Goal: Task Accomplishment & Management: Use online tool/utility

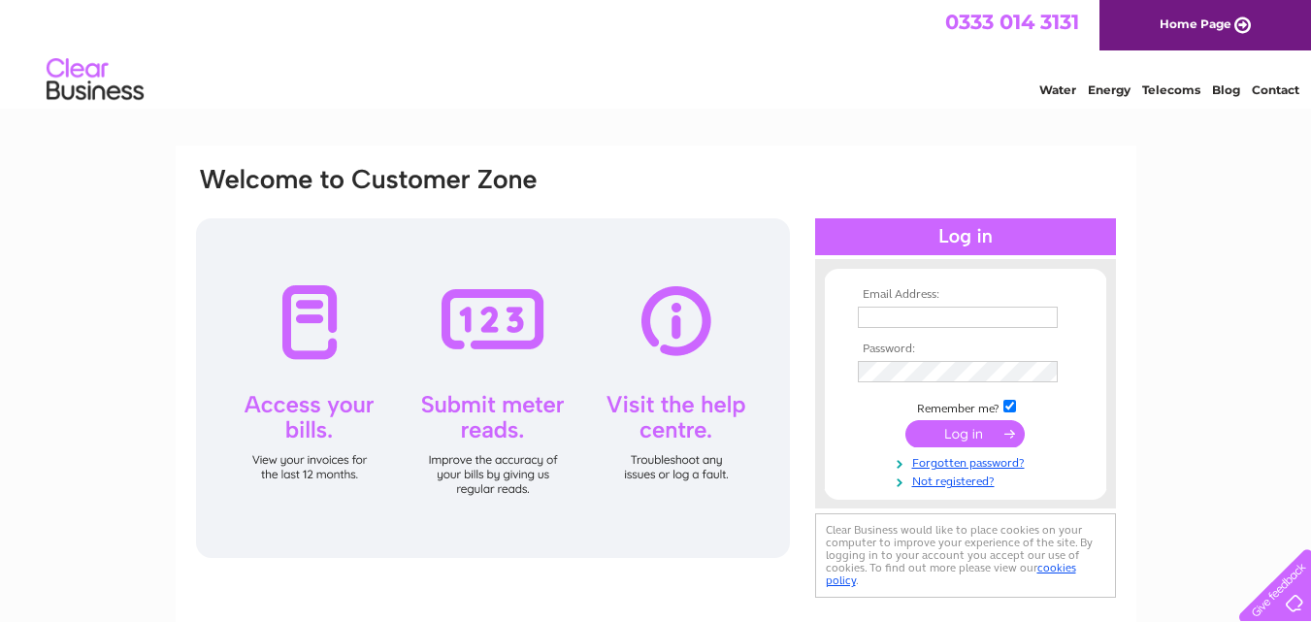
type input "woolandcreations51@gmail.com"
click at [984, 437] on input "submit" at bounding box center [964, 433] width 119 height 27
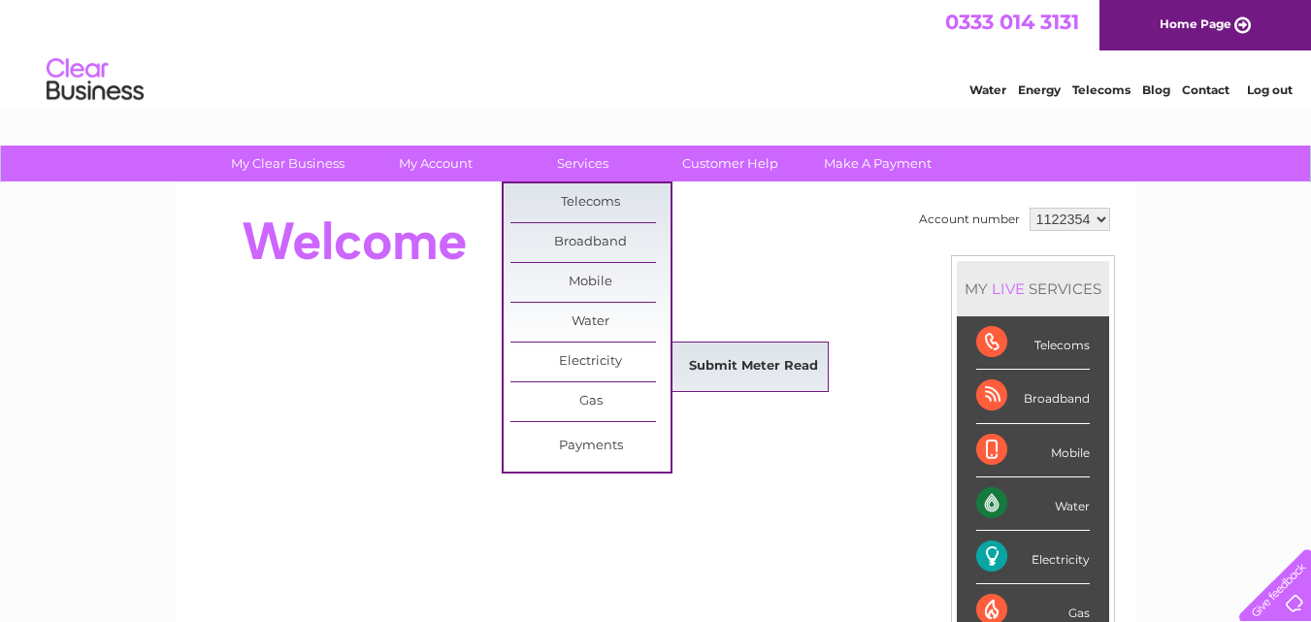
click at [730, 365] on link "Submit Meter Read" at bounding box center [753, 366] width 160 height 39
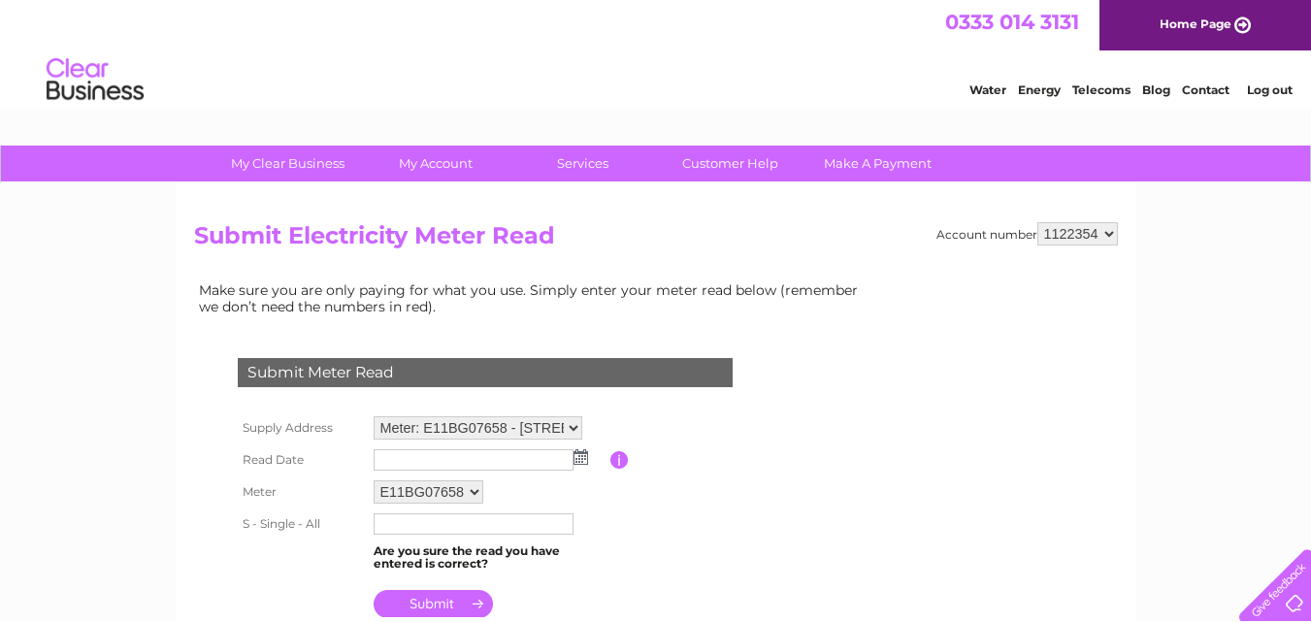
click at [585, 463] on img at bounding box center [580, 457] width 15 height 16
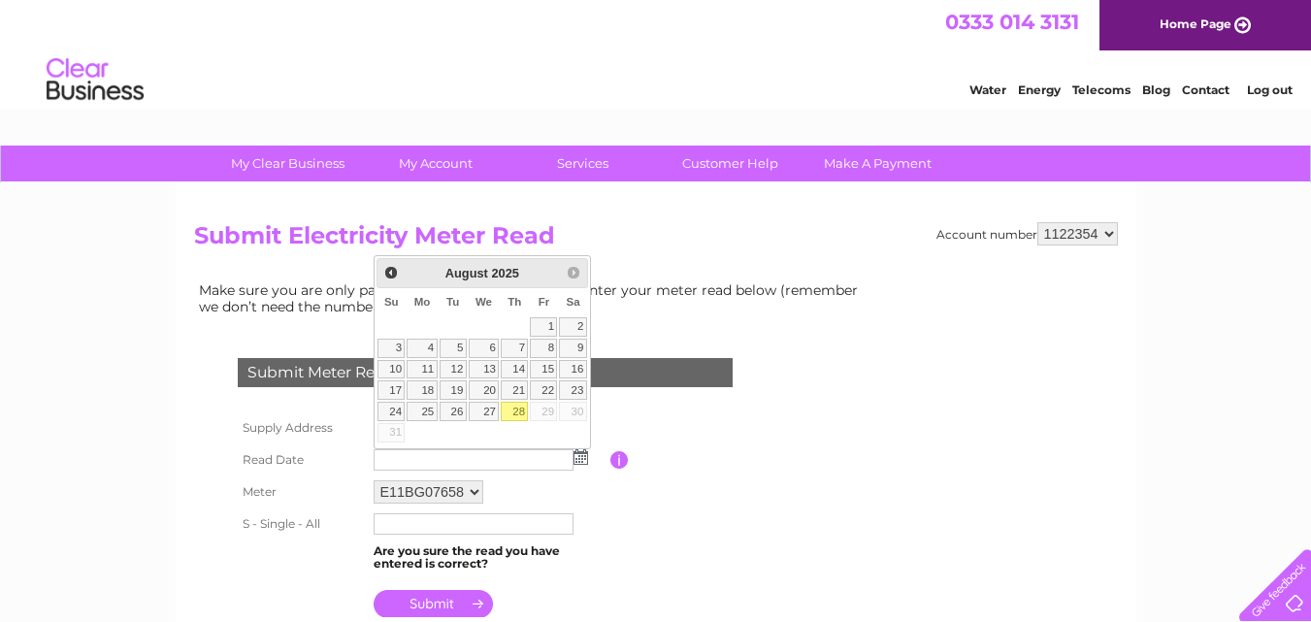
click at [519, 410] on link "28" at bounding box center [514, 411] width 27 height 19
type input "2025/08/28"
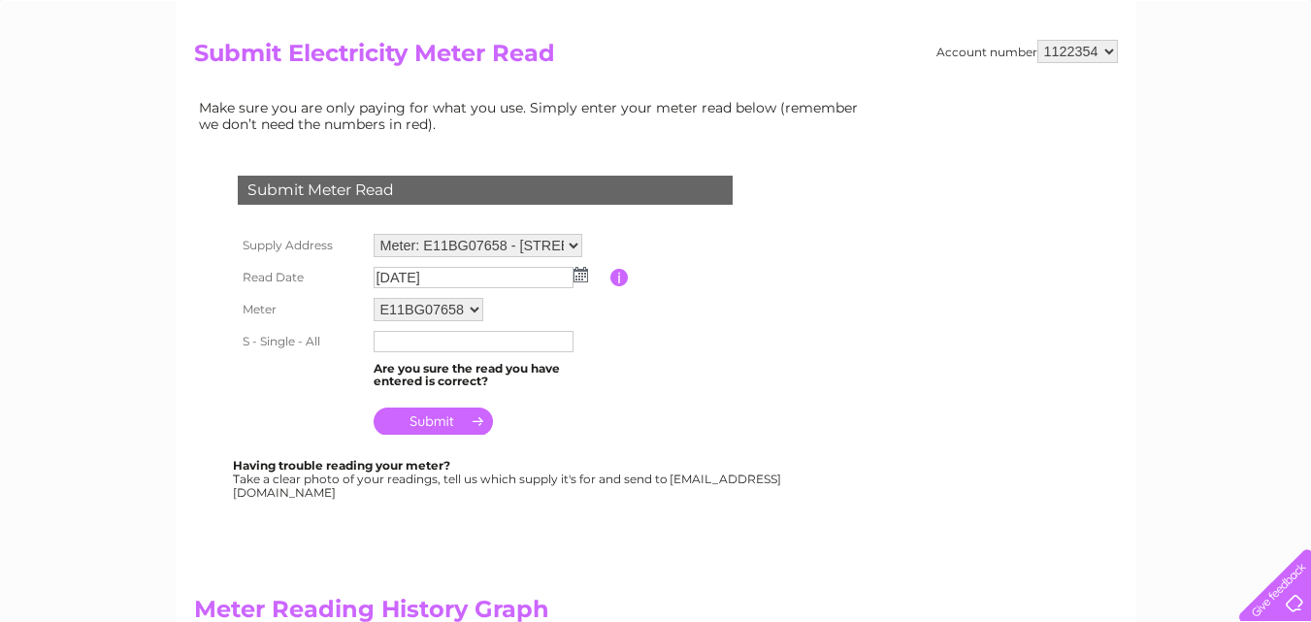
scroll to position [194, 0]
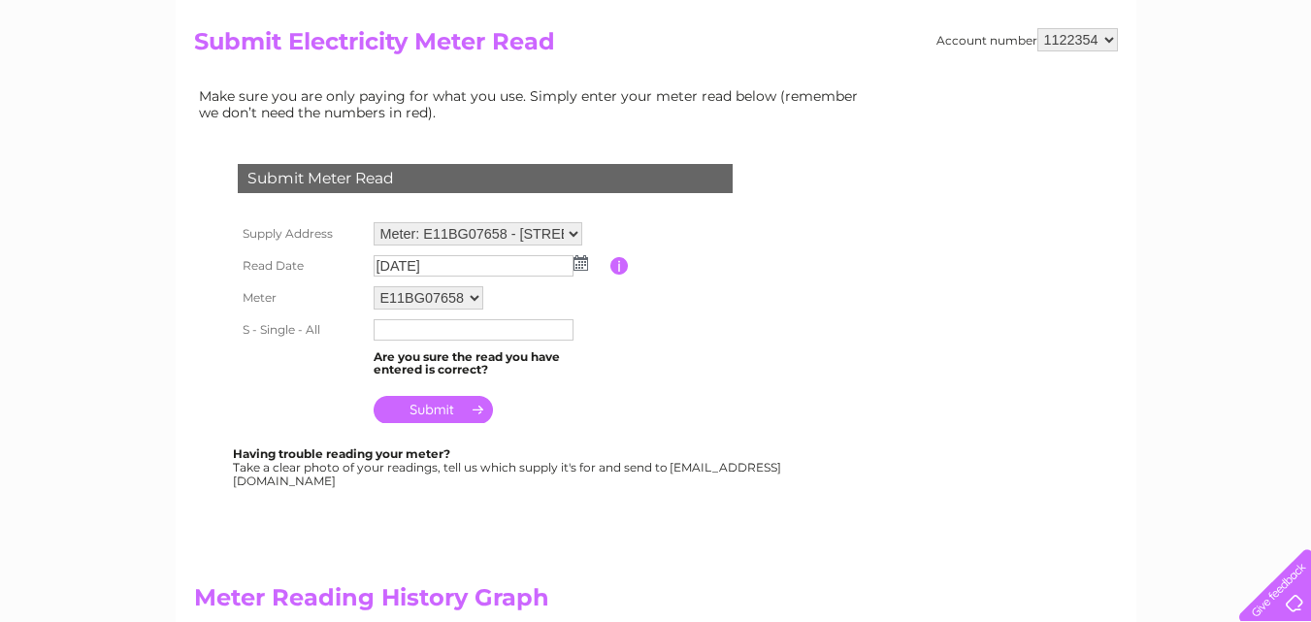
click at [457, 342] on td at bounding box center [490, 329] width 242 height 31
click at [458, 332] on input "text" at bounding box center [475, 330] width 202 height 23
type input "123260"
click at [436, 400] on input "submit" at bounding box center [433, 411] width 119 height 27
